Goal: Complete application form

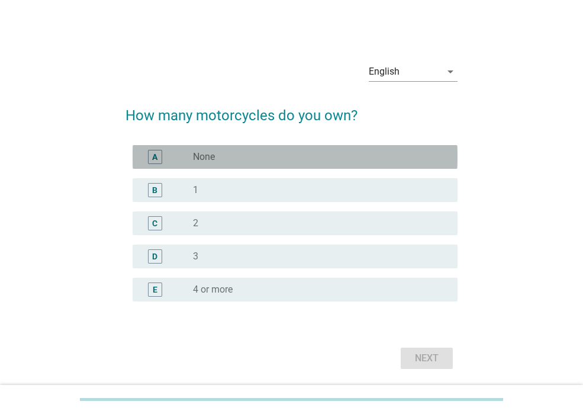
click at [309, 153] on div "radio_button_unchecked None" at bounding box center [316, 157] width 246 height 12
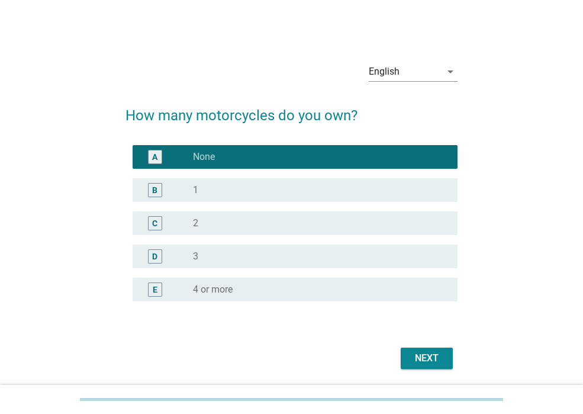
click at [216, 106] on h2 "How many motorcycles do you own?" at bounding box center [291, 109] width 332 height 33
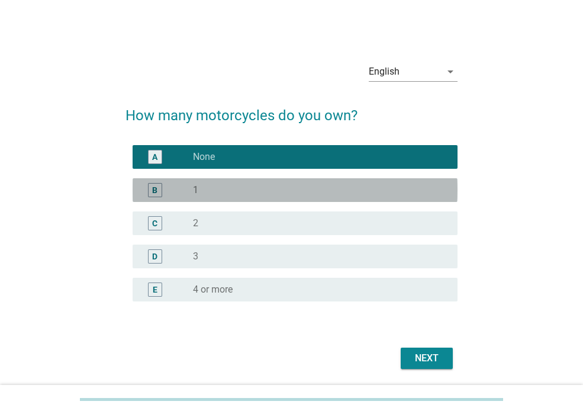
click at [186, 191] on div "B" at bounding box center [167, 190] width 51 height 14
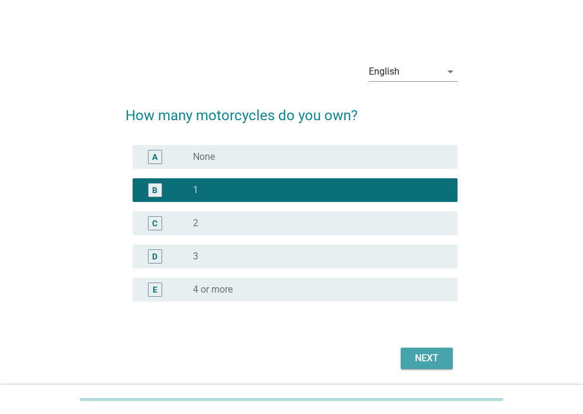
click at [432, 352] on div "Next" at bounding box center [426, 358] width 33 height 14
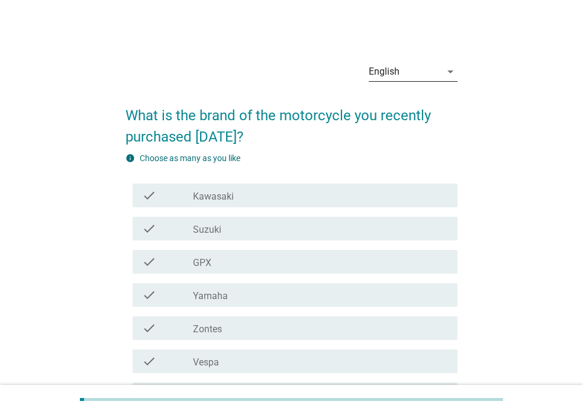
click at [405, 62] on div "English" at bounding box center [405, 71] width 72 height 19
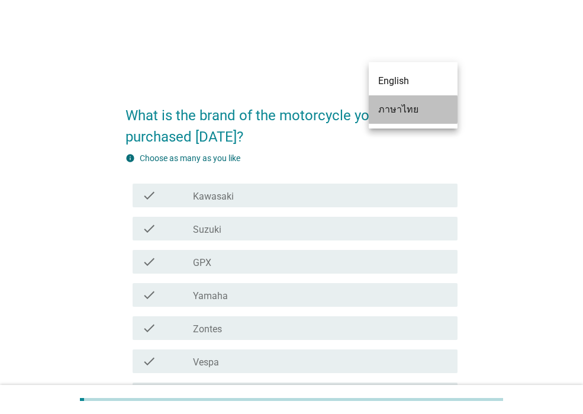
click at [402, 102] on div "ภาษาไทย" at bounding box center [413, 109] width 70 height 28
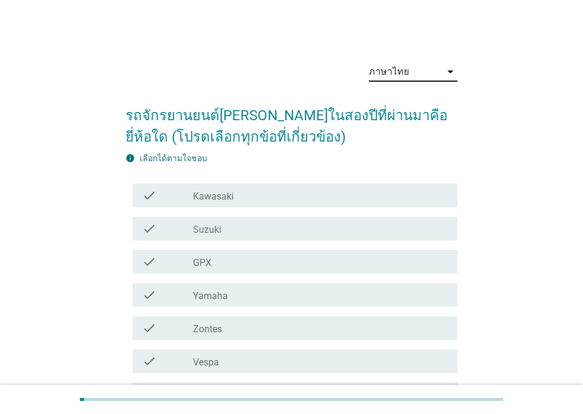
click at [230, 59] on div "ภาษาไทย arrow_drop_down" at bounding box center [291, 73] width 332 height 40
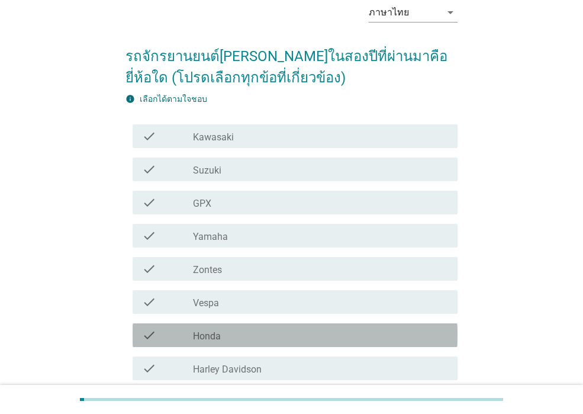
click at [269, 343] on div "check check_box_outline_blank Honda" at bounding box center [295, 335] width 325 height 24
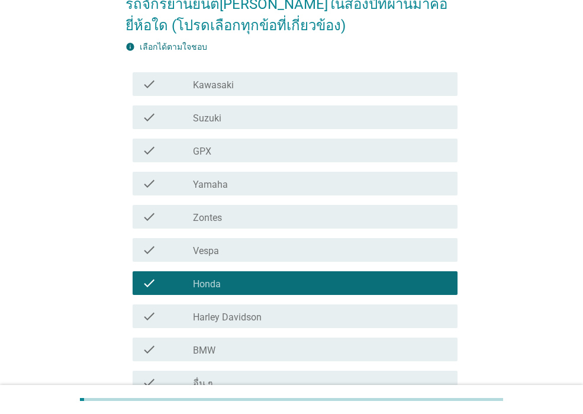
scroll to position [230, 0]
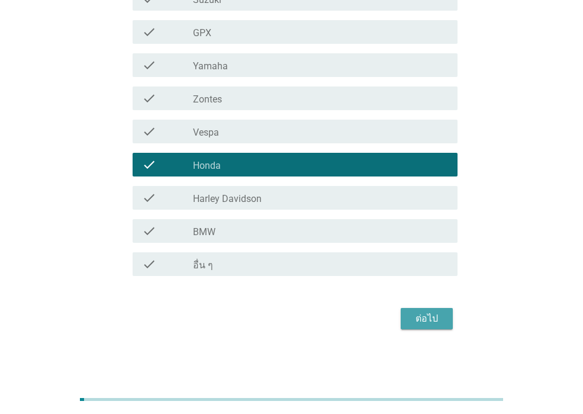
click at [424, 321] on div "ต่อไป" at bounding box center [426, 318] width 33 height 14
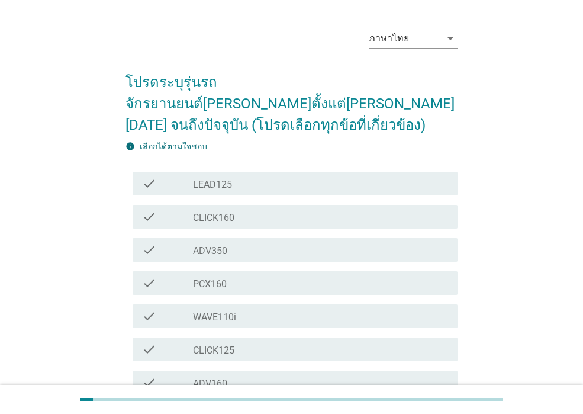
scroll to position [0, 0]
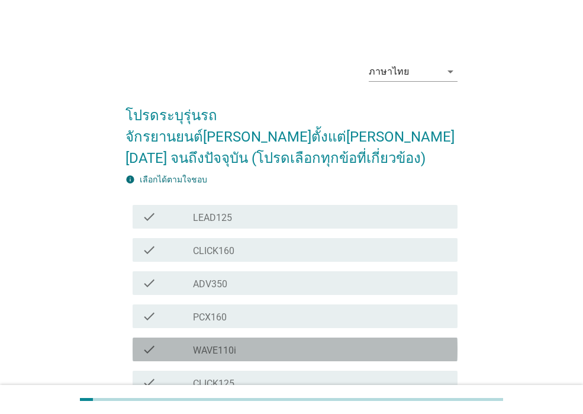
click at [328, 342] on div "check_box_outline_blank WAVE110i" at bounding box center [320, 349] width 255 height 14
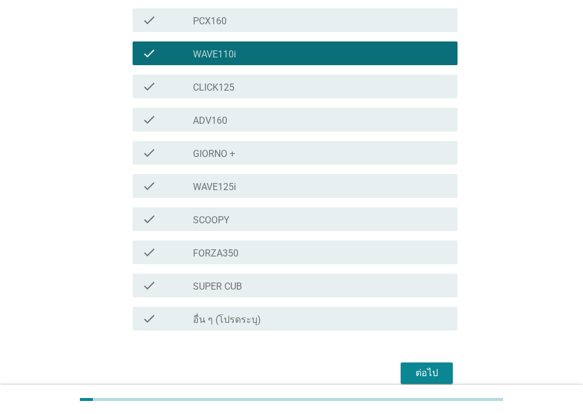
scroll to position [329, 0]
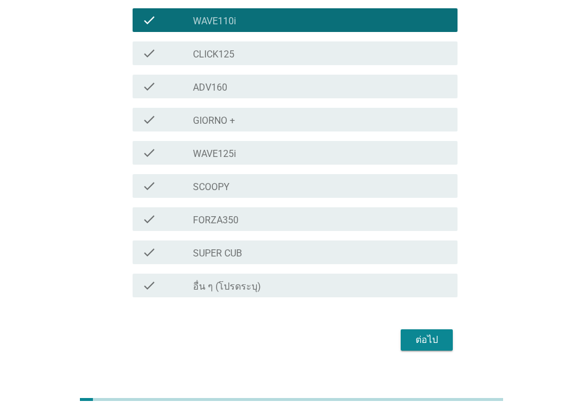
click at [429, 333] on div "ต่อไป" at bounding box center [426, 340] width 33 height 14
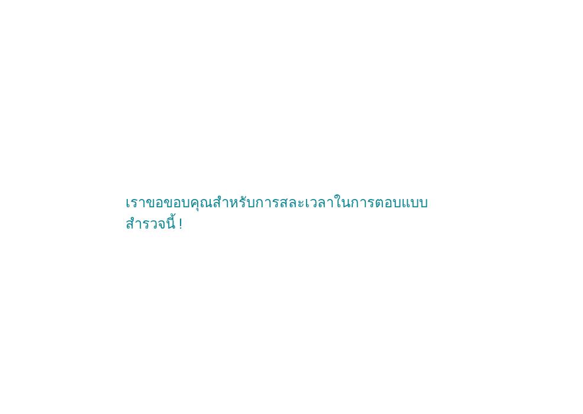
scroll to position [0, 0]
